Goal: Communication & Community: Answer question/provide support

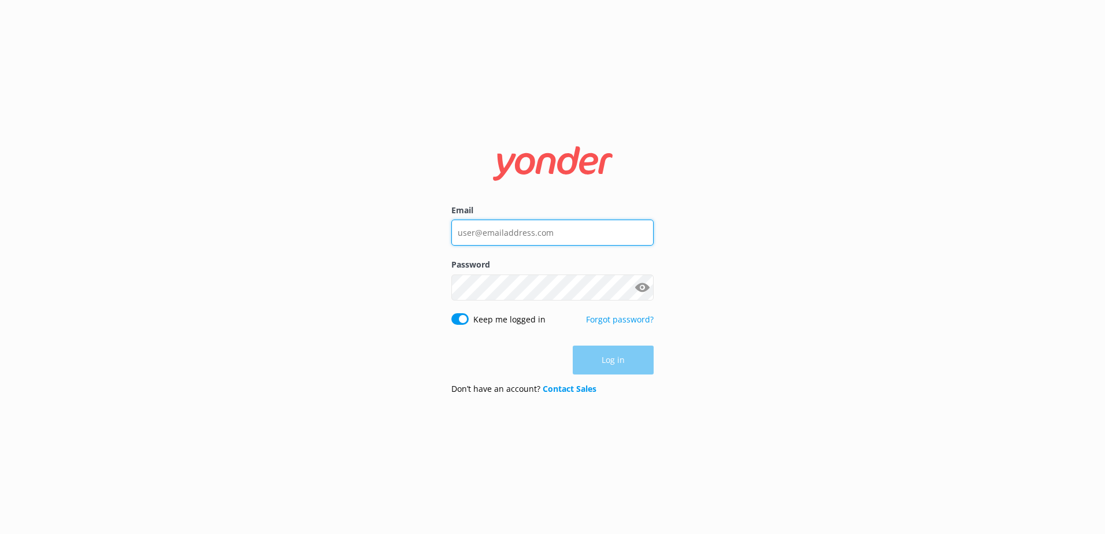
click at [589, 236] on input "Email" at bounding box center [553, 233] width 202 height 26
type input "[EMAIL_ADDRESS][DOMAIN_NAME]"
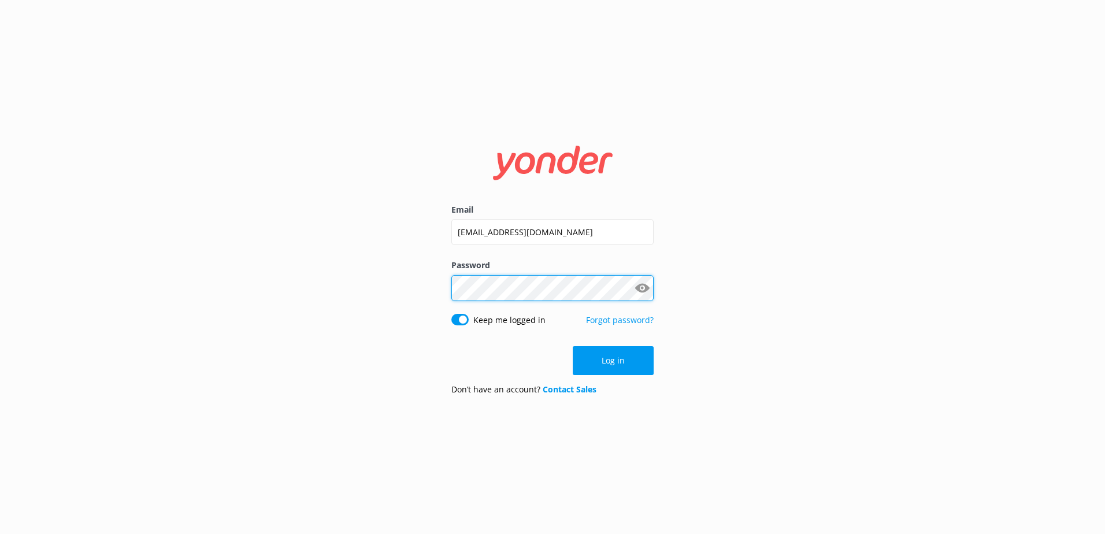
click button "Log in" at bounding box center [613, 360] width 81 height 29
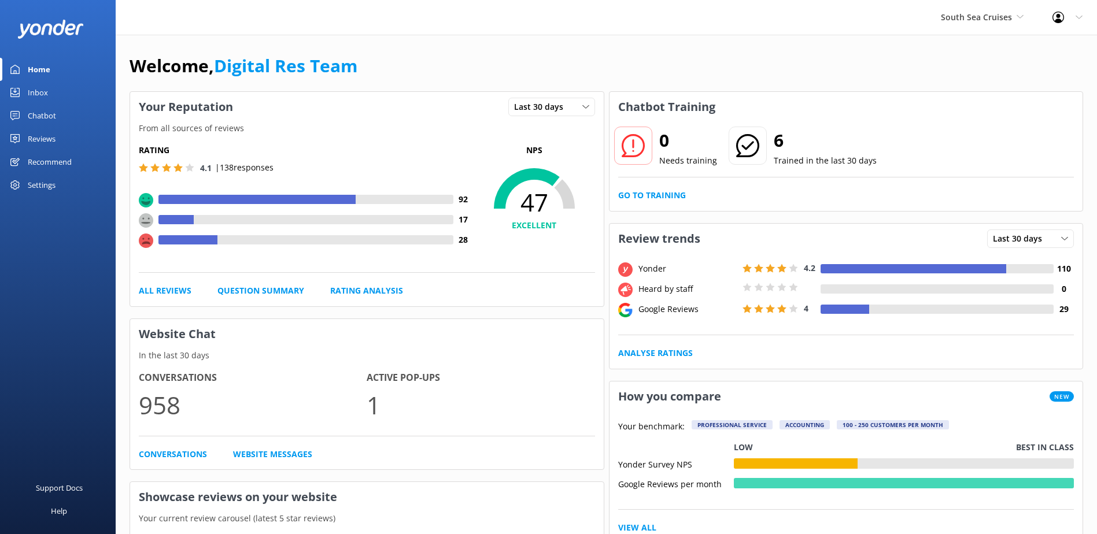
click at [57, 81] on div "Home Inbox Chatbot Content Products Chat Logs Website Widget Pop-up messages Re…" at bounding box center [58, 127] width 116 height 139
click at [52, 93] on link "Inbox" at bounding box center [58, 92] width 116 height 23
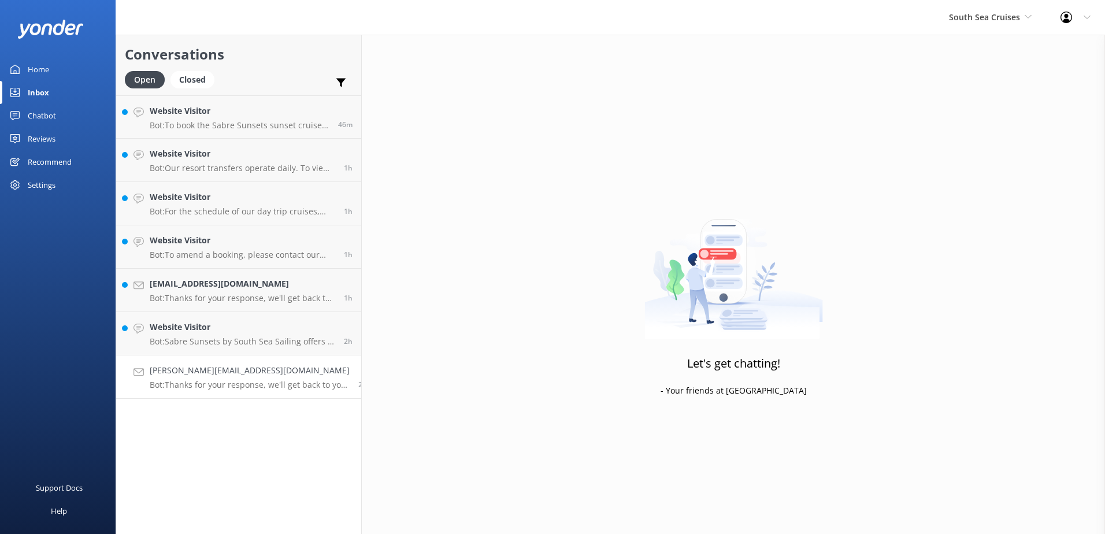
click at [275, 389] on p "Bot: Thanks for your response, we'll get back to you as soon as we can during o…" at bounding box center [250, 385] width 200 height 10
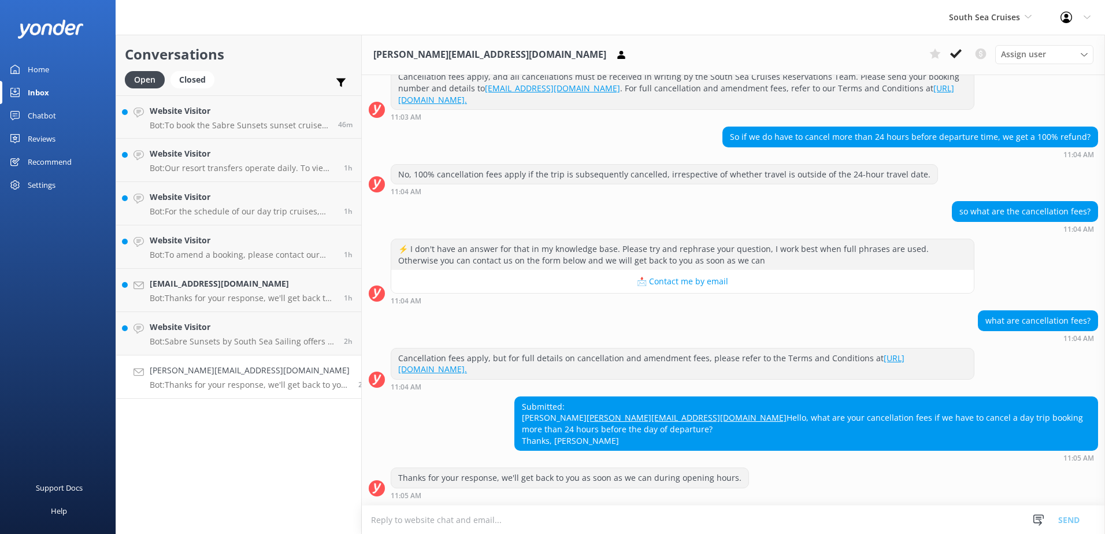
scroll to position [184, 0]
click at [788, 518] on textarea at bounding box center [734, 520] width 744 height 28
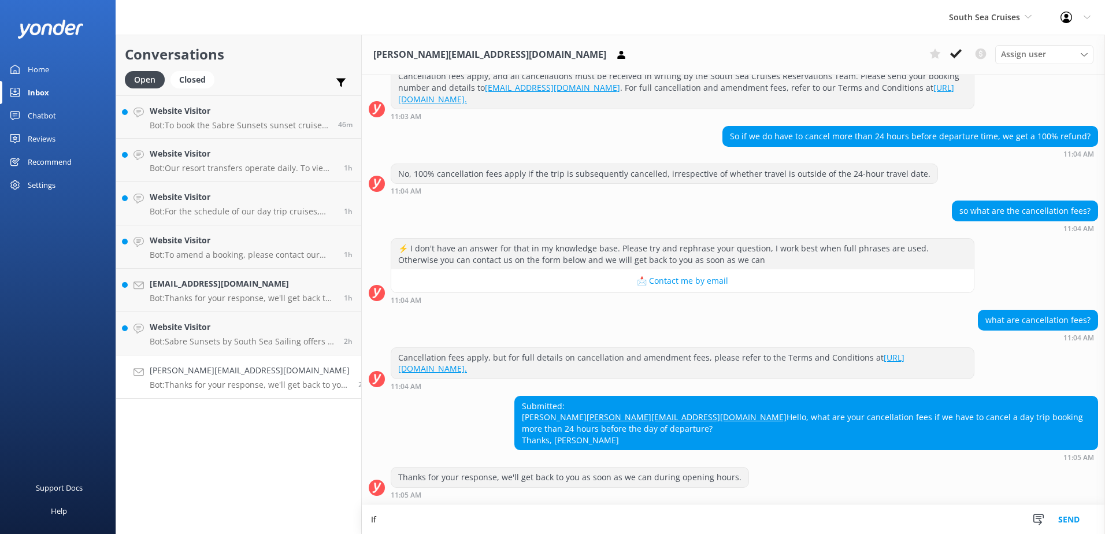
scroll to position [184, 0]
click at [593, 523] on textarea "If you have cancelled more than 24hrs before your travel date, a full refund wi…" at bounding box center [734, 519] width 744 height 29
click at [886, 518] on textarea "If you have cancelled more than 24hrs before your travel date, there will be no…" at bounding box center [734, 519] width 744 height 29
type textarea "If you have cancelled more than 24hrs before your travel date, there will be no…"
click at [1070, 519] on button "Send" at bounding box center [1069, 519] width 43 height 29
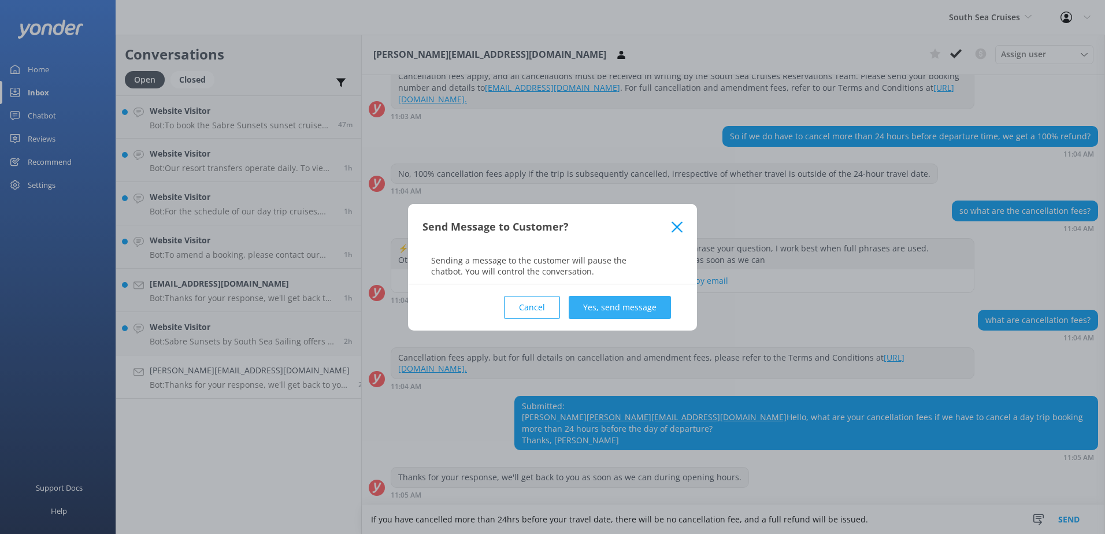
click at [654, 310] on button "Yes, send message" at bounding box center [620, 307] width 102 height 23
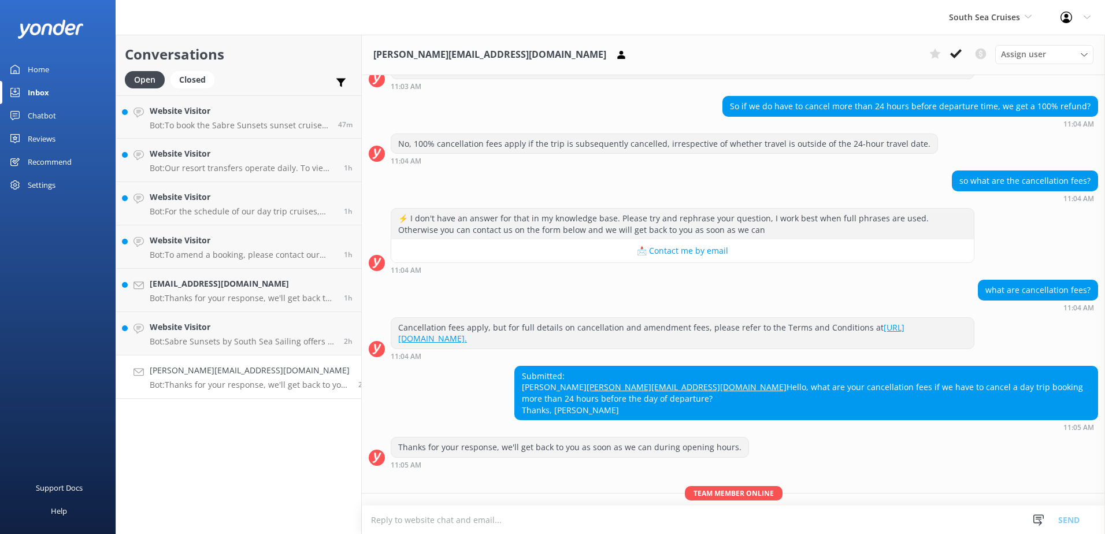
scroll to position [259, 0]
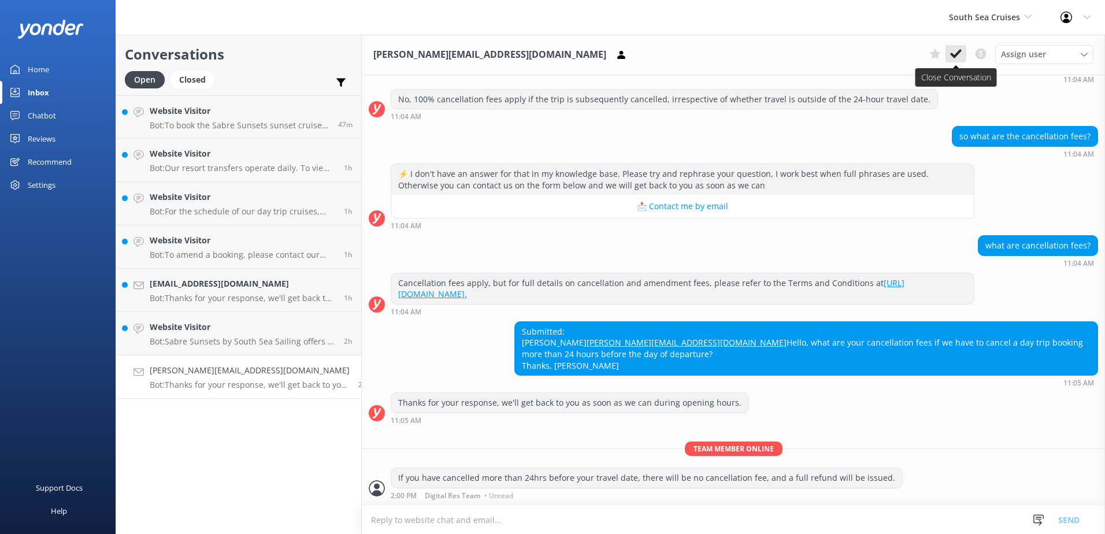
click at [956, 54] on use at bounding box center [957, 53] width 12 height 9
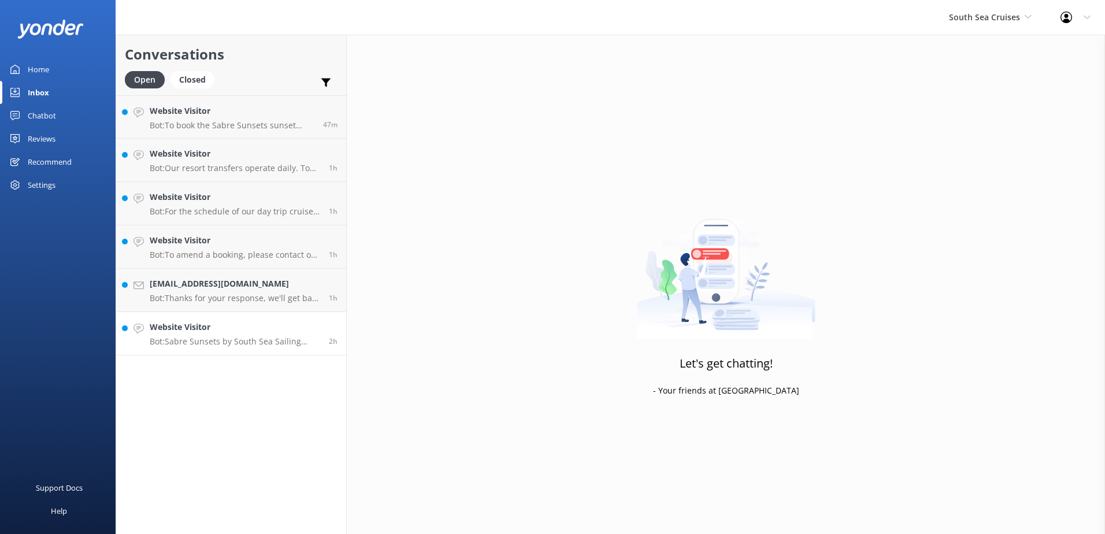
click at [279, 340] on p "Bot: Sabre Sunsets by South Sea Sailing offers a sunset cruise around the [GEOG…" at bounding box center [235, 341] width 171 height 10
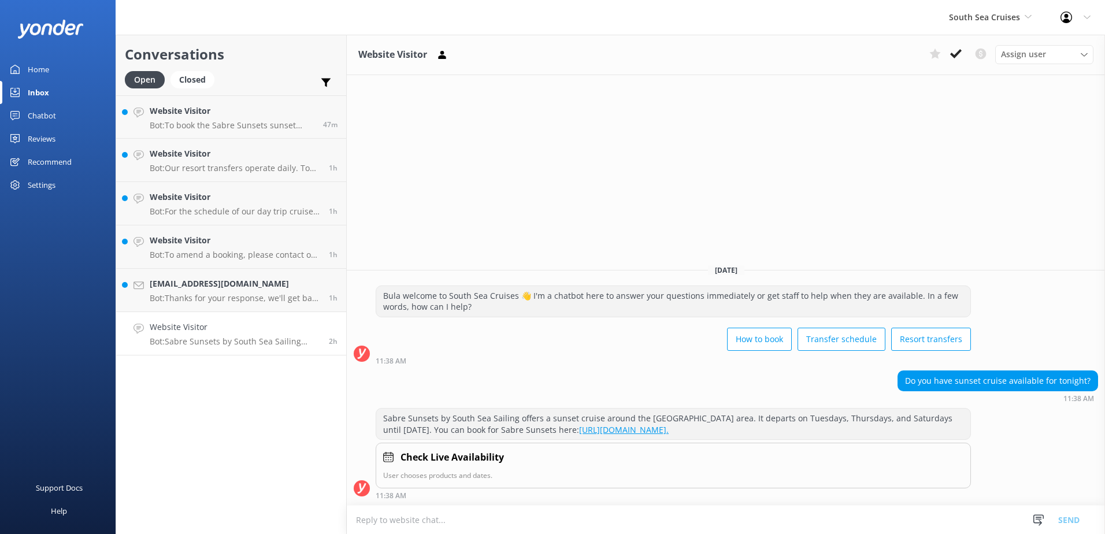
click at [955, 57] on use at bounding box center [957, 53] width 12 height 9
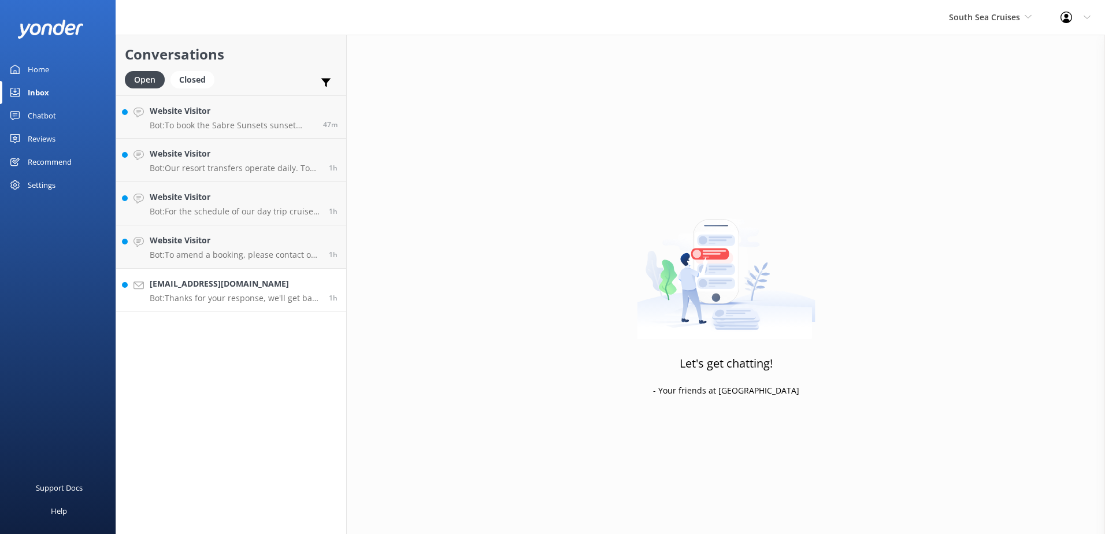
click at [272, 306] on link "[EMAIL_ADDRESS][DOMAIN_NAME] Bot: Thanks for your response, we'll get back to y…" at bounding box center [231, 290] width 230 height 43
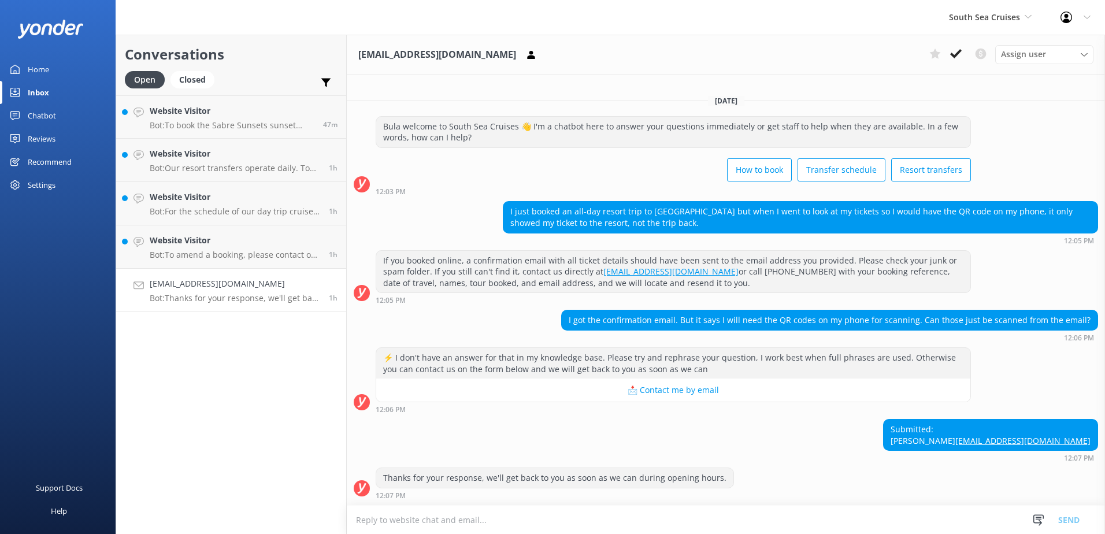
scroll to position [1, 0]
click at [684, 519] on textarea at bounding box center [726, 520] width 759 height 28
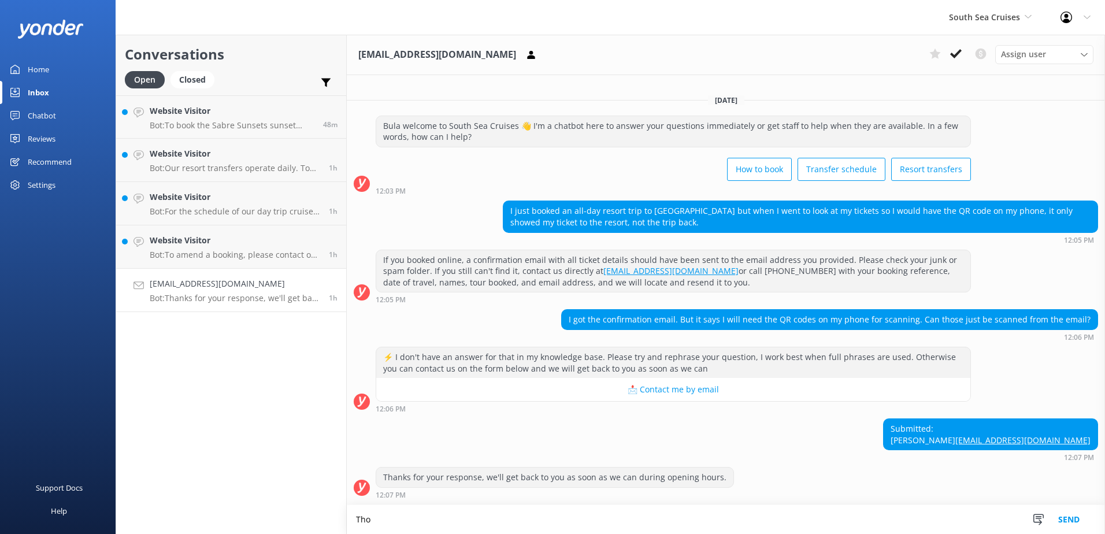
scroll to position [1, 0]
type textarea "T"
